Goal: Task Accomplishment & Management: Manage account settings

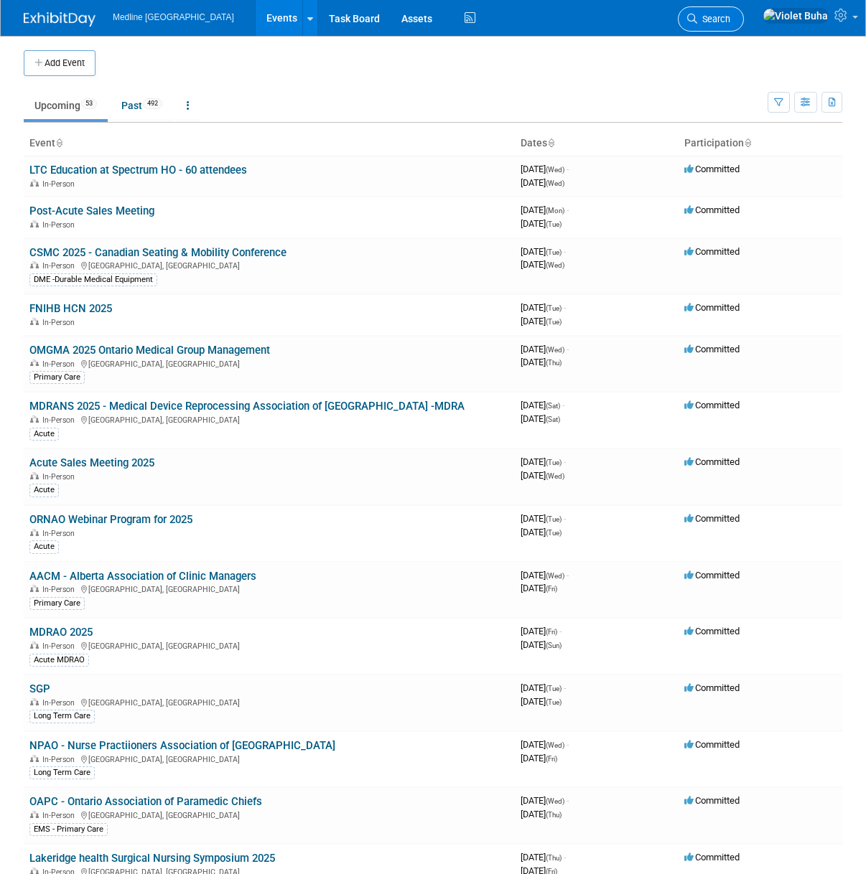
click at [730, 24] on span "Search" at bounding box center [713, 19] width 33 height 11
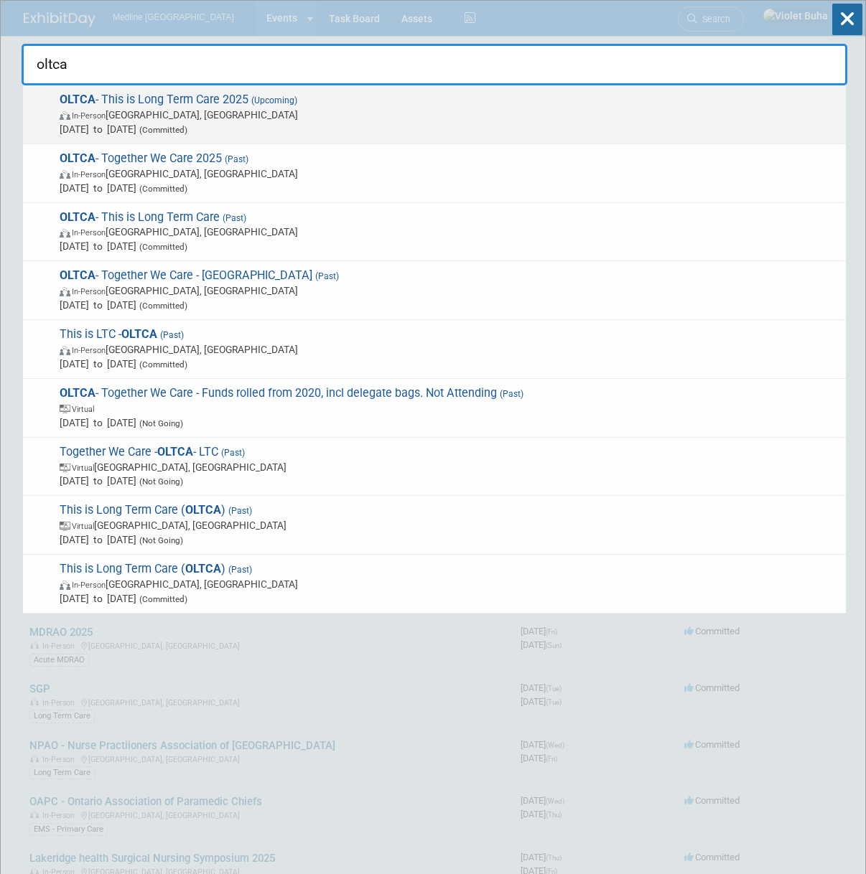
type input "oltca"
click at [174, 121] on span "In-Person [GEOGRAPHIC_DATA], [GEOGRAPHIC_DATA]" at bounding box center [449, 115] width 779 height 14
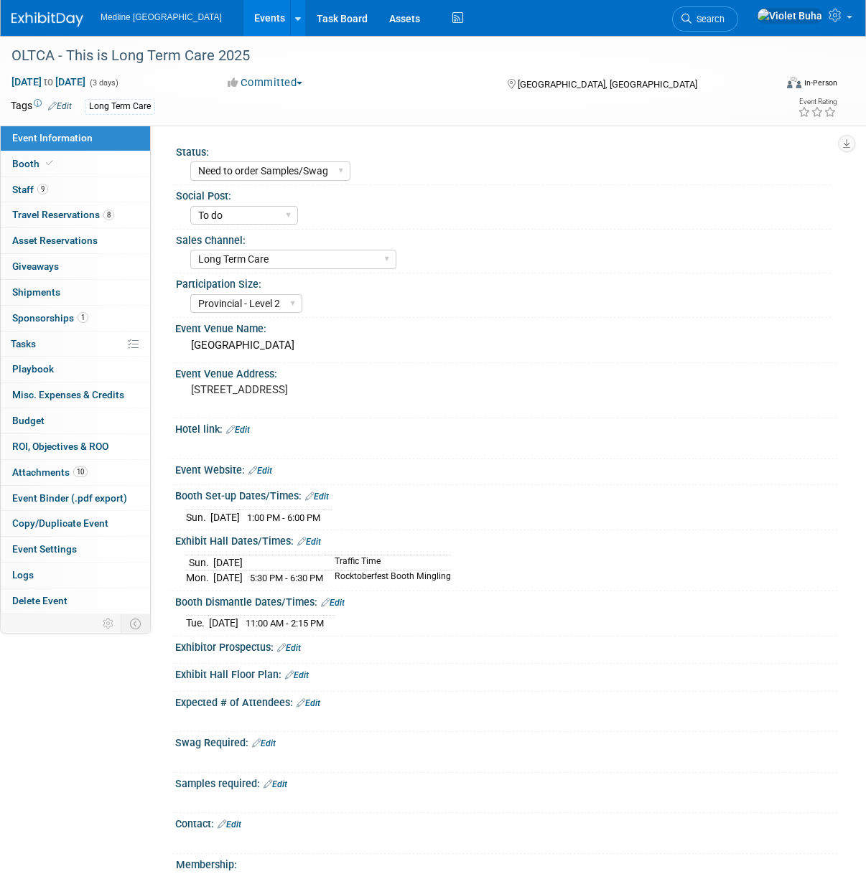
select select "Need to order Samples/Swag"
select select "To do"
select select "Long Term Care"
select select "Provincial - Level 2"
click at [98, 162] on link "Booth" at bounding box center [75, 163] width 149 height 25
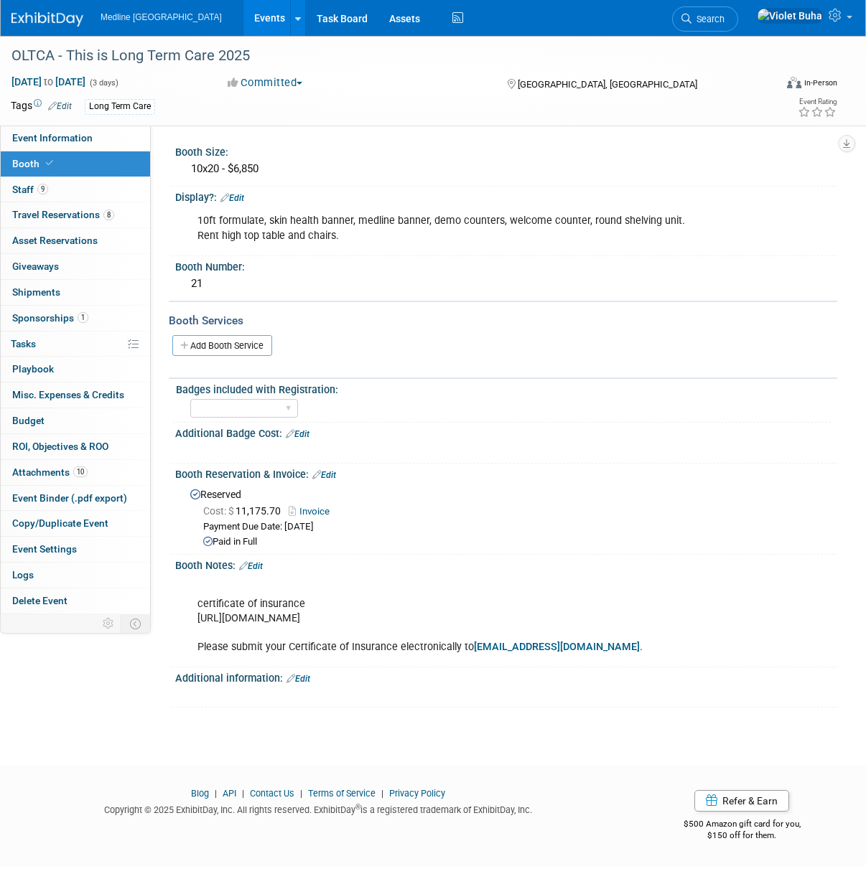
click at [354, 235] on div "10ft formulate, skin health banner, medline banner, demo counters, welcome coun…" at bounding box center [446, 228] width 518 height 43
click at [354, 236] on div "10ft formulate, skin health banner, medline banner, demo counters, welcome coun…" at bounding box center [446, 228] width 518 height 43
click at [243, 198] on link "Edit" at bounding box center [232, 198] width 24 height 10
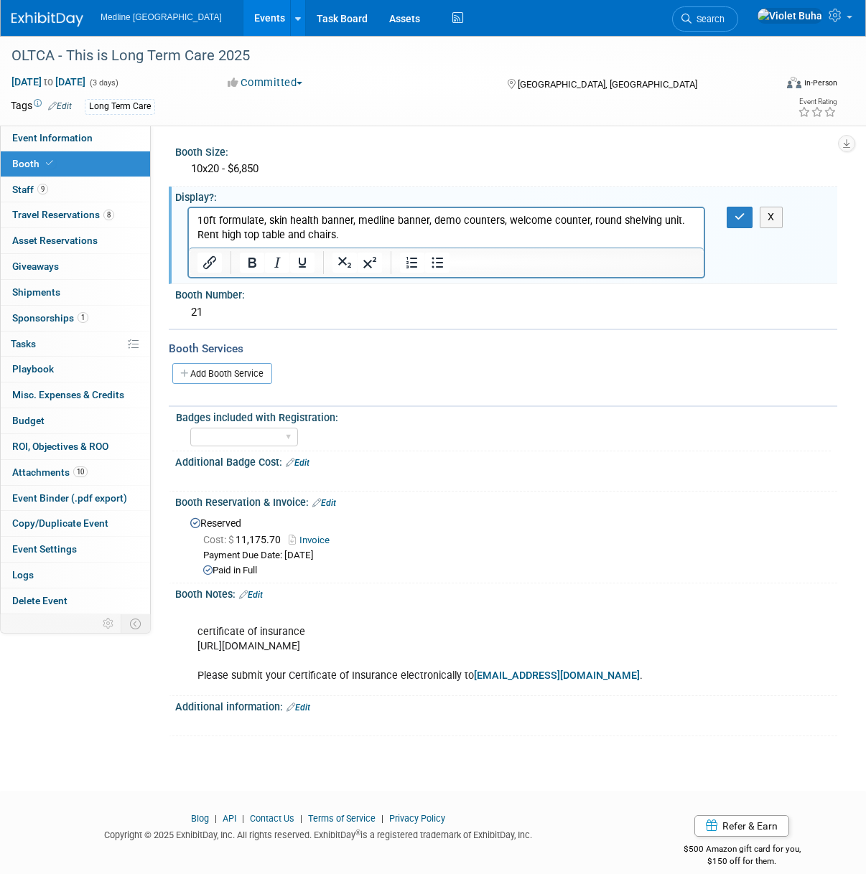
click at [432, 238] on p "10ft formulate, skin health banner, medline banner, demo counters, welcome coun…" at bounding box center [446, 228] width 498 height 29
click at [743, 217] on icon "button" at bounding box center [739, 217] width 11 height 10
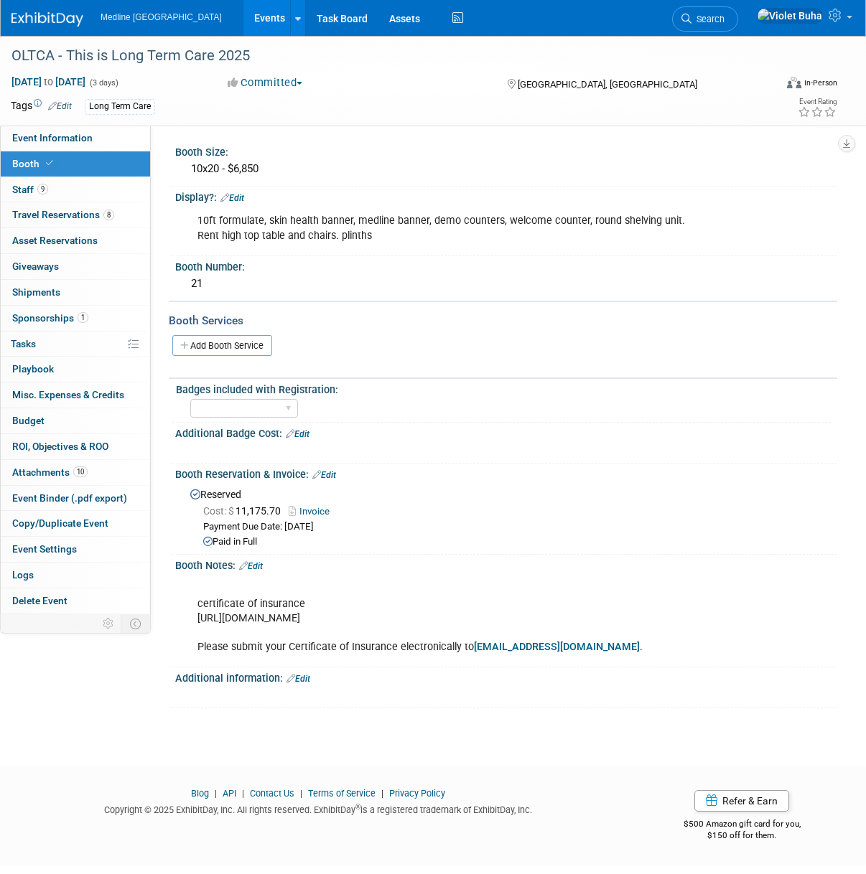
click at [375, 241] on div "10ft formulate, skin health banner, medline banner, demo counters, welcome coun…" at bounding box center [446, 228] width 518 height 43
click at [378, 236] on div "10ft formulate, skin health banner, medline banner, demo counters, welcome coun…" at bounding box center [446, 228] width 518 height 43
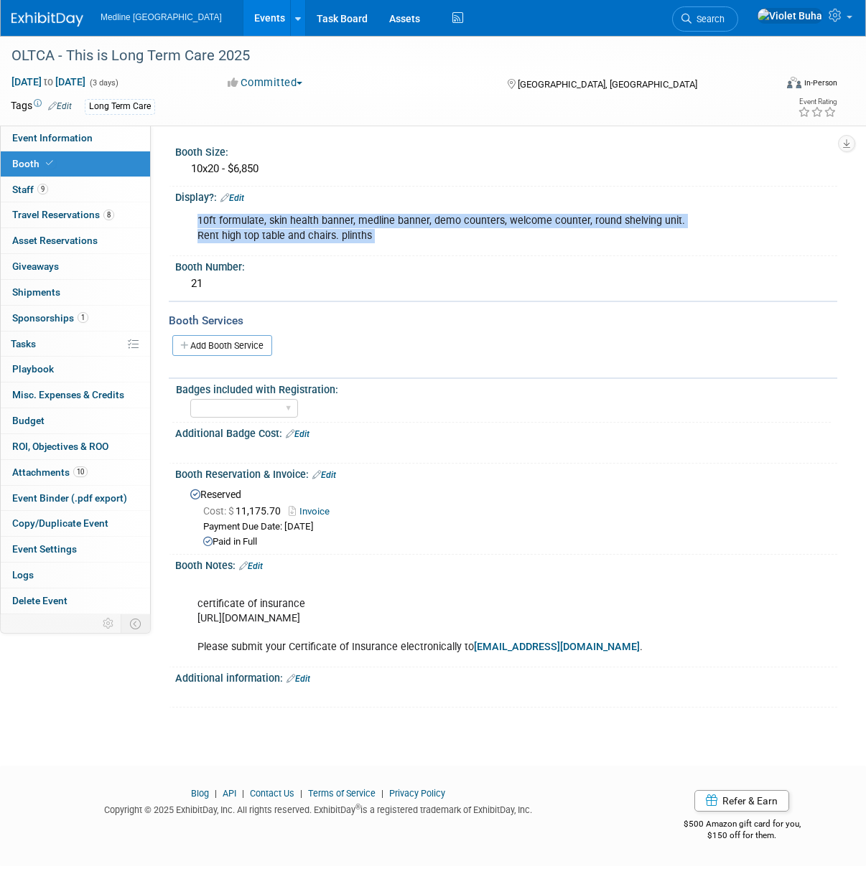
click at [378, 236] on div "10ft formulate, skin health banner, medline banner, demo counters, welcome coun…" at bounding box center [446, 228] width 518 height 43
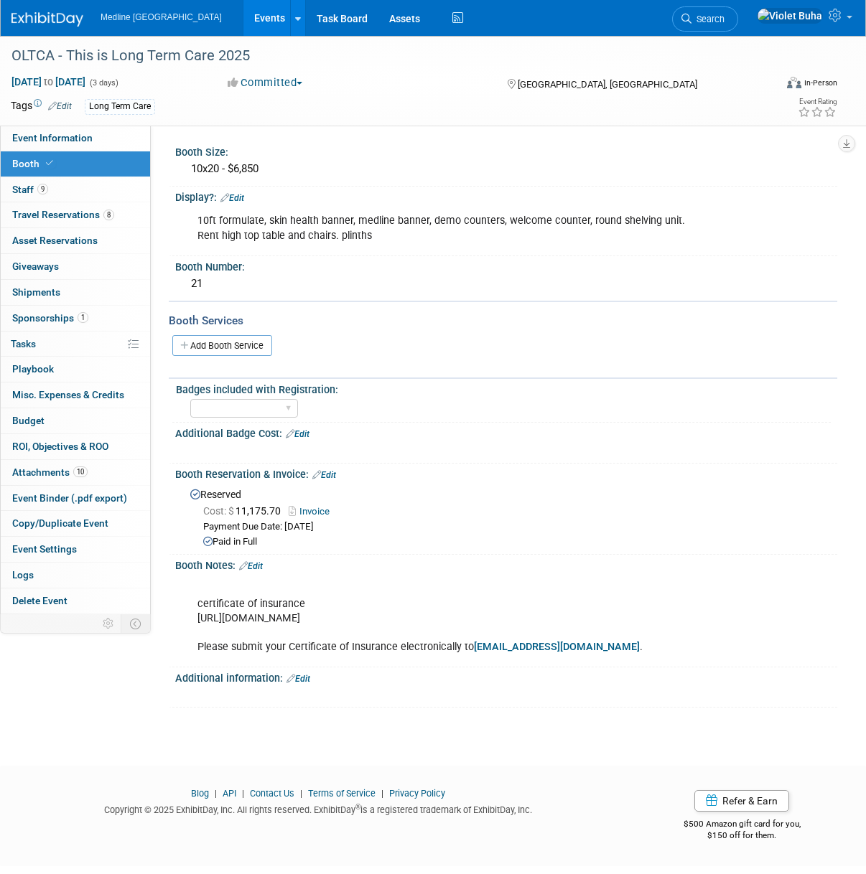
drag, startPoint x: 389, startPoint y: 227, endPoint x: 623, endPoint y: 212, distance: 234.4
click at [390, 228] on div "10ft formulate, skin health banner, medline banner, demo counters, welcome coun…" at bounding box center [446, 228] width 518 height 43
click at [240, 196] on link "Edit" at bounding box center [232, 198] width 24 height 10
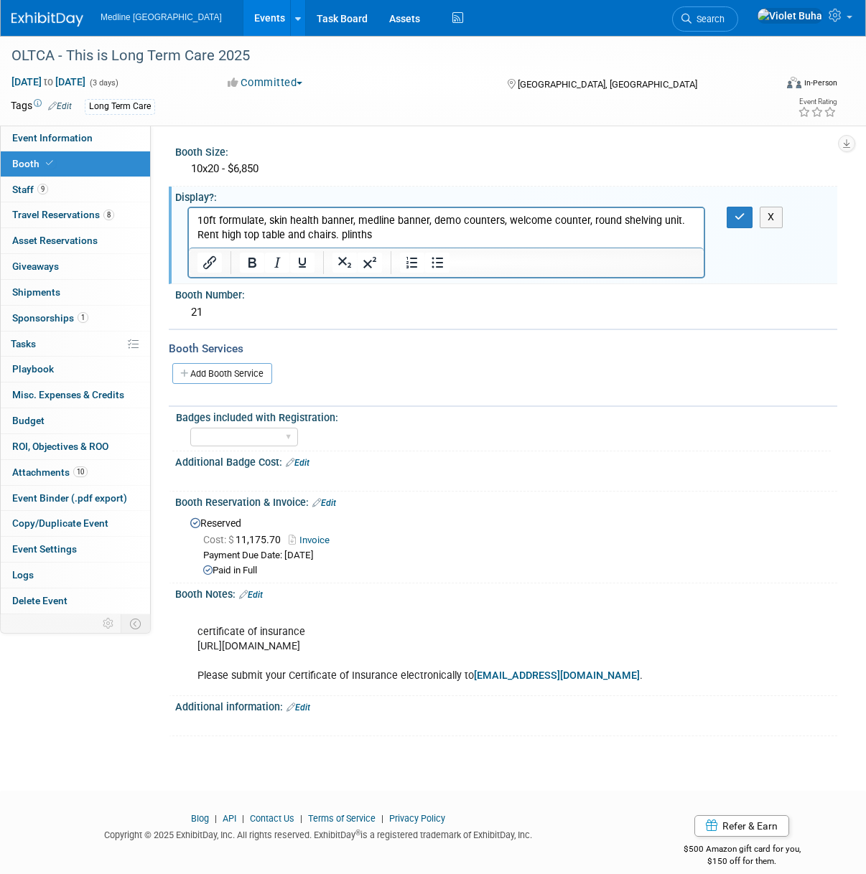
click at [397, 239] on p "10ft formulate, skin health banner, medline banner, demo counters, welcome coun…" at bounding box center [446, 228] width 498 height 29
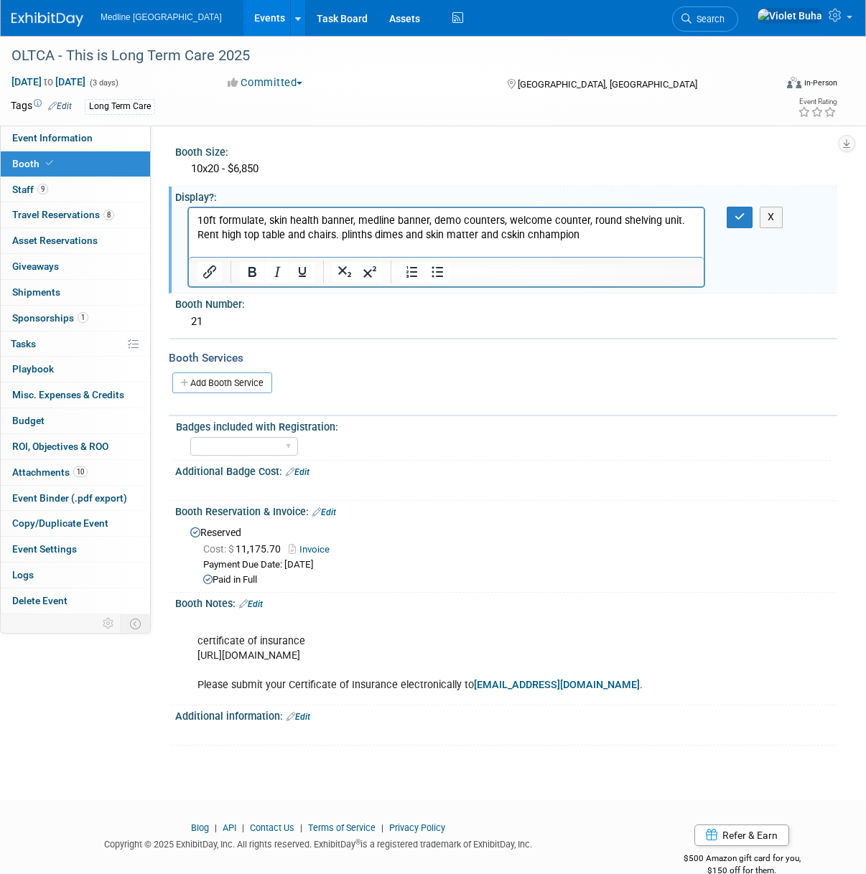
click at [539, 236] on p "10ft formulate, skin health banner, medline banner, demo counters, welcome coun…" at bounding box center [446, 228] width 498 height 29
click at [742, 222] on button "button" at bounding box center [739, 217] width 27 height 21
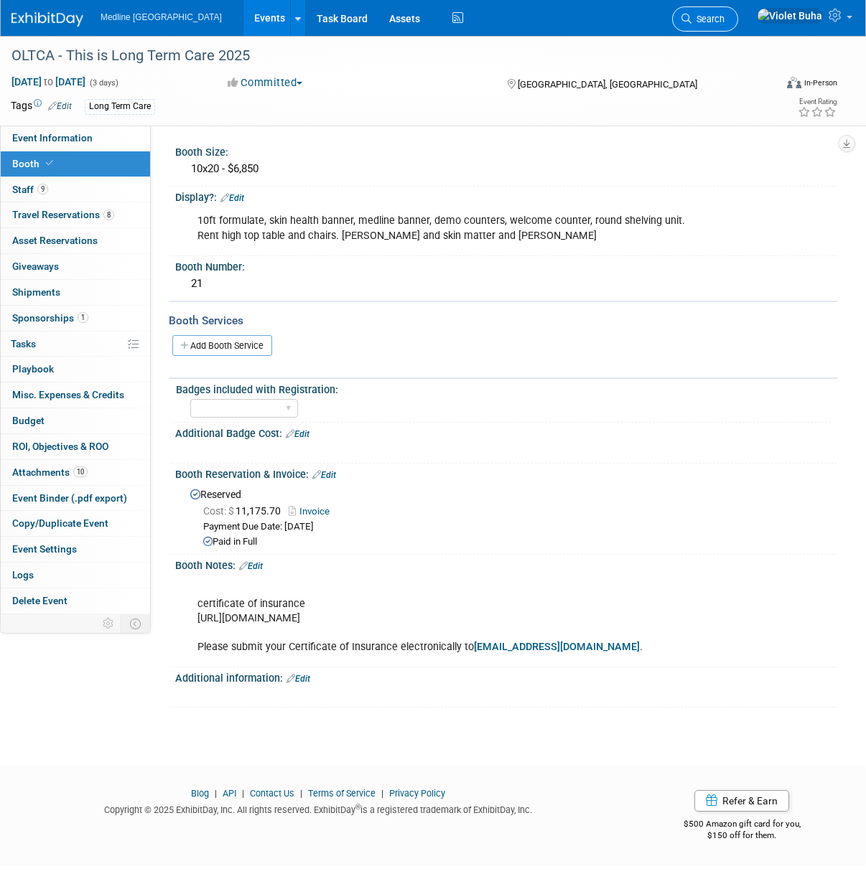
click at [724, 20] on span "Search" at bounding box center [707, 19] width 33 height 11
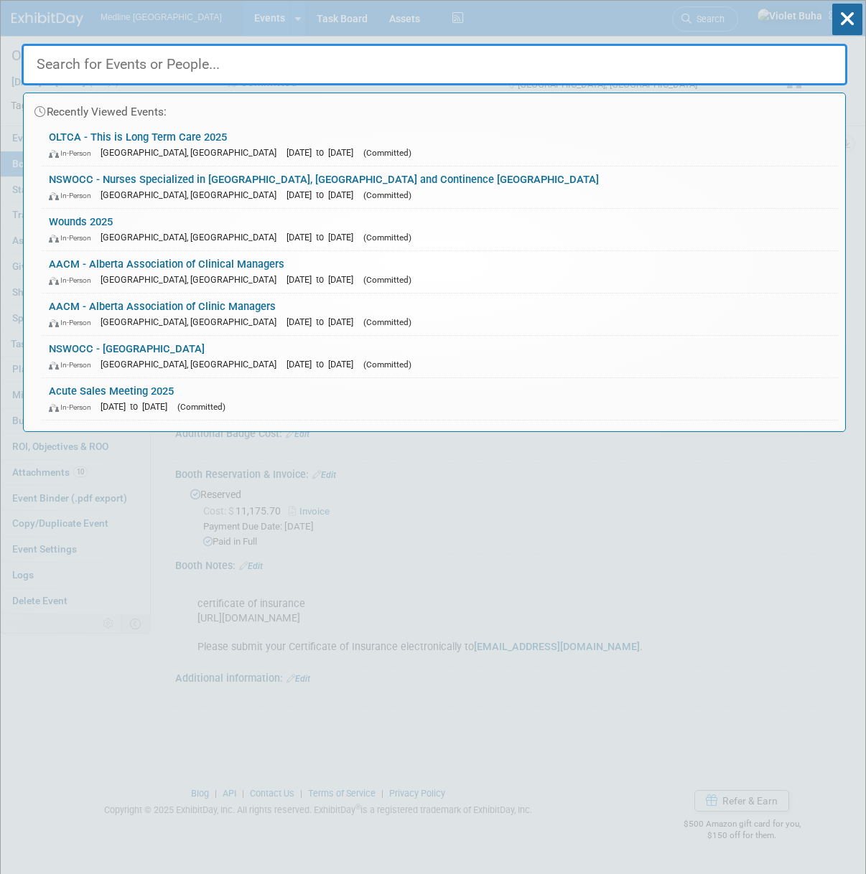
click at [561, 65] on input "text" at bounding box center [434, 65] width 825 height 42
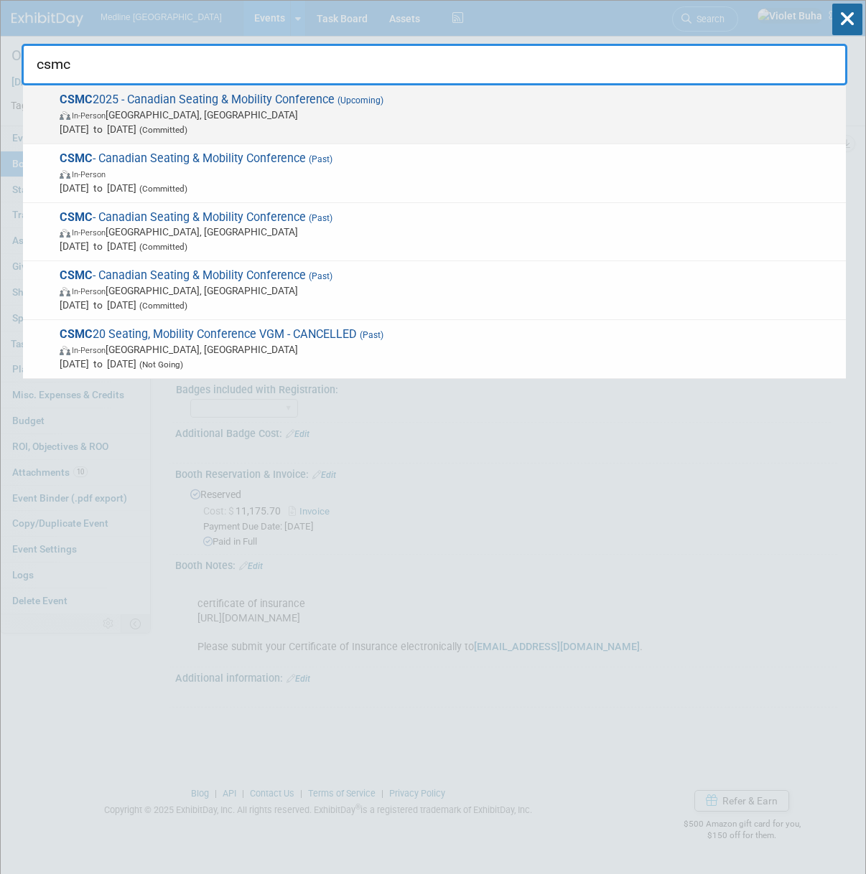
type input "csmc"
click at [293, 114] on span "In-Person [GEOGRAPHIC_DATA], [GEOGRAPHIC_DATA]" at bounding box center [449, 115] width 779 height 14
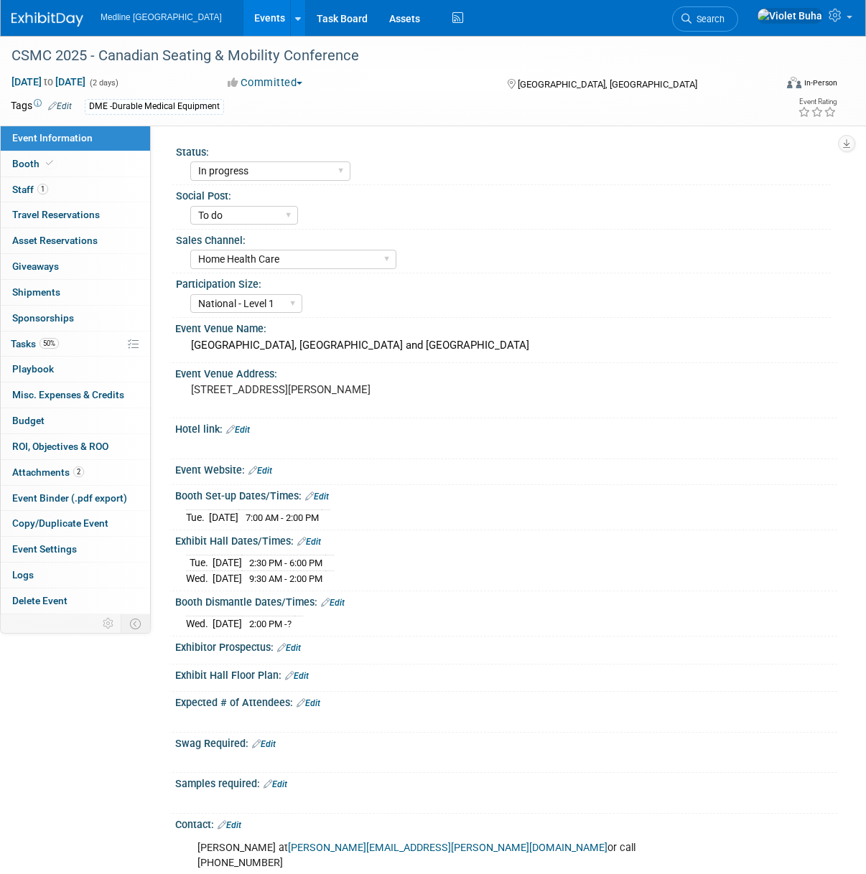
select select "In progress"
select select "To do"
select select "Home Health Care"
select select "National - Level 1"
click at [68, 171] on link "Booth" at bounding box center [75, 163] width 149 height 25
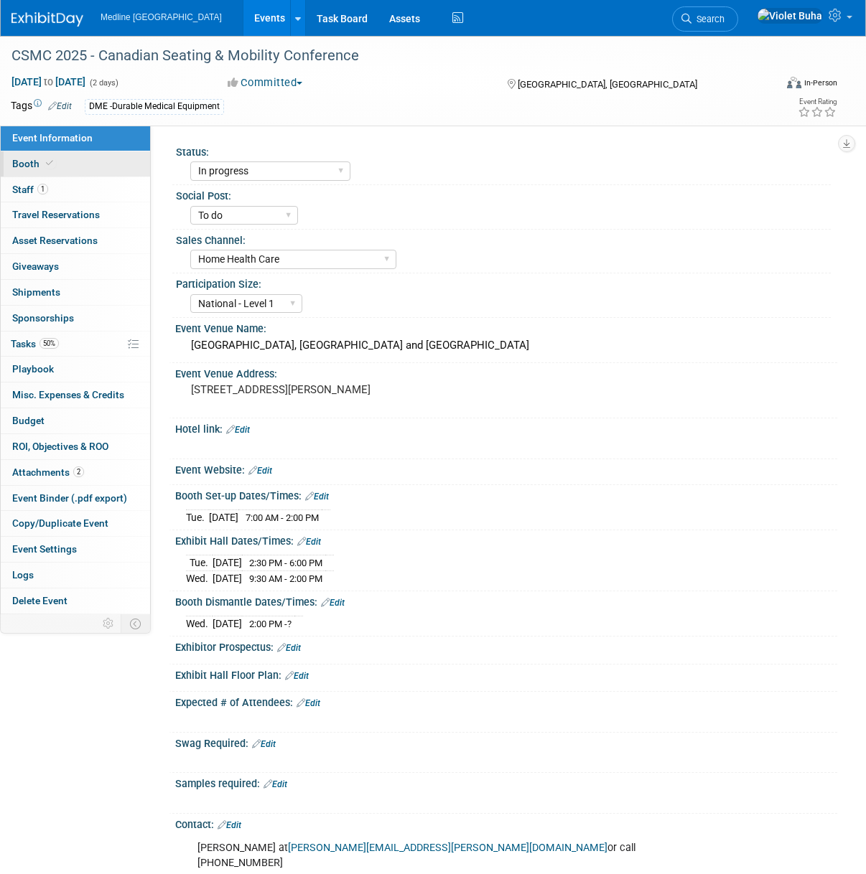
select select "4"
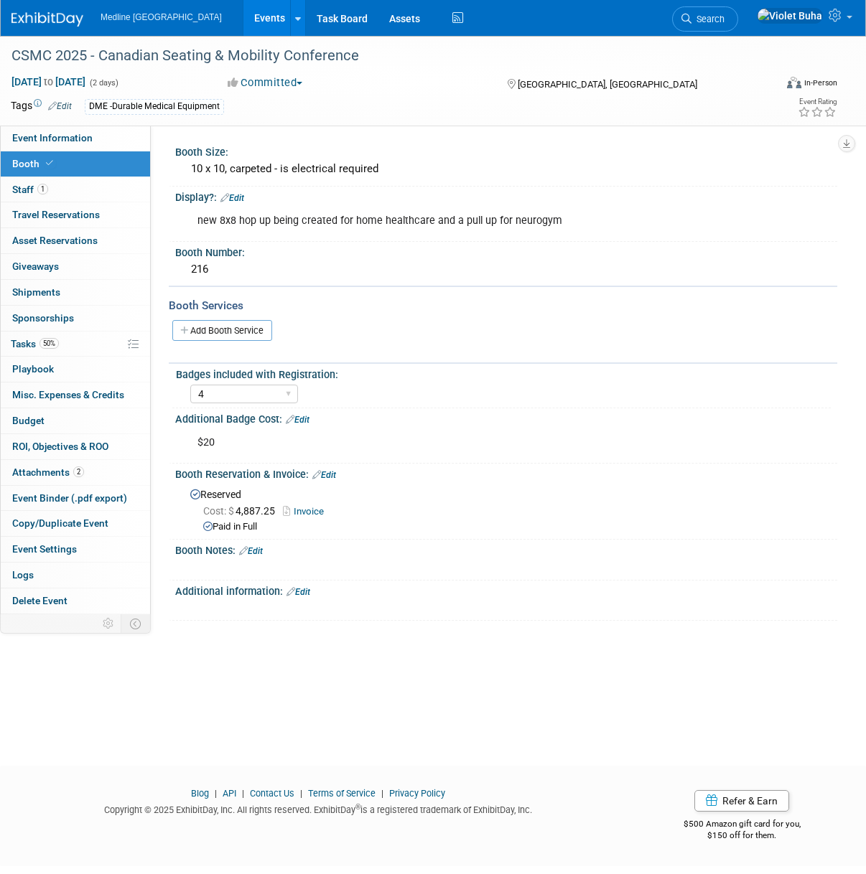
click at [562, 217] on div "new 8x8 hop up being created for home healthcare and a pull up for neurogym" at bounding box center [446, 221] width 518 height 29
click at [523, 228] on div "new 8x8 hop up being created for home healthcare and a pull up for neurogym" at bounding box center [446, 221] width 518 height 29
